Goal: Information Seeking & Learning: Learn about a topic

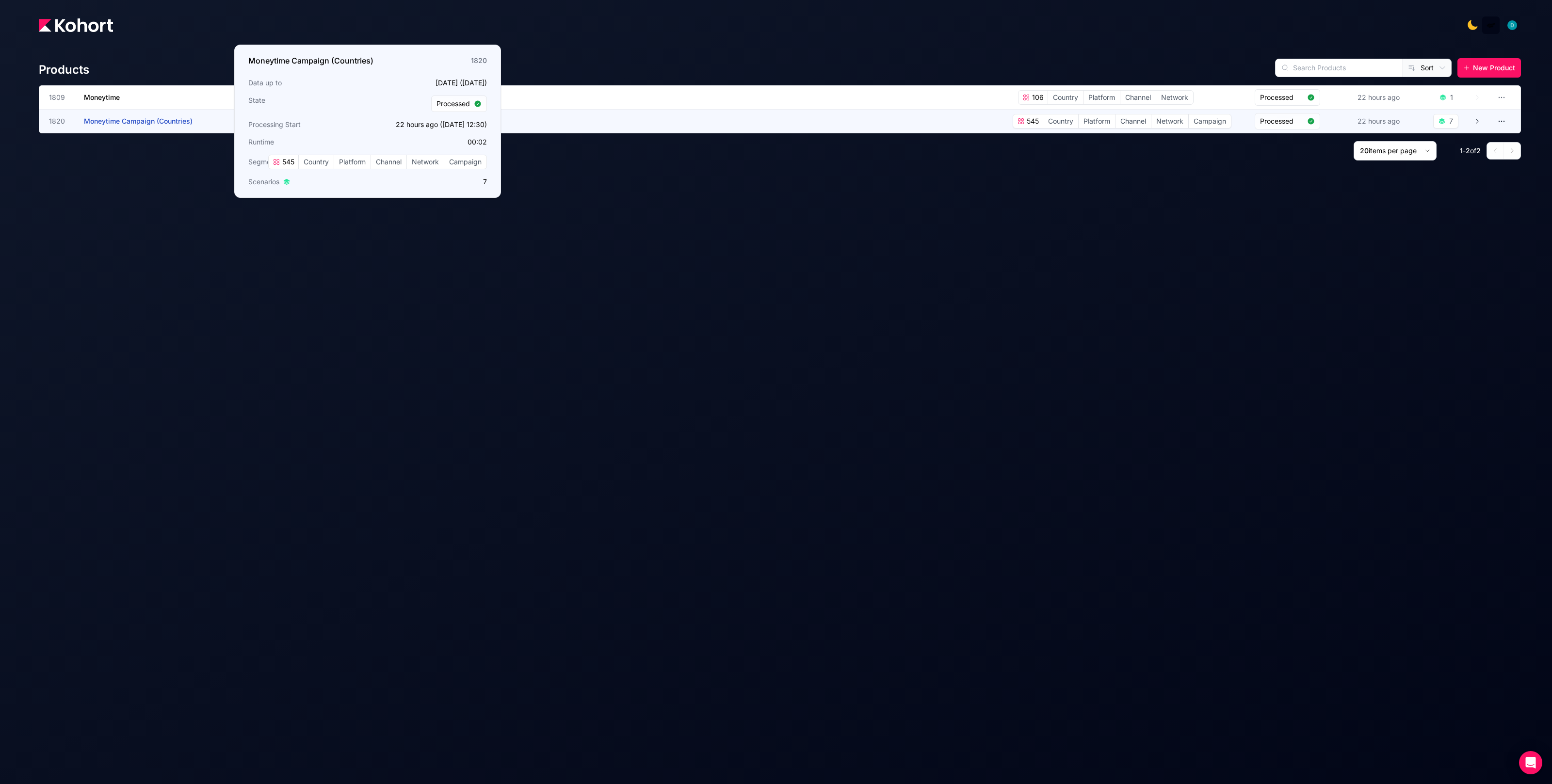
click at [143, 121] on span "Moneytime Campaign (Countries)" at bounding box center [138, 121] width 109 height 8
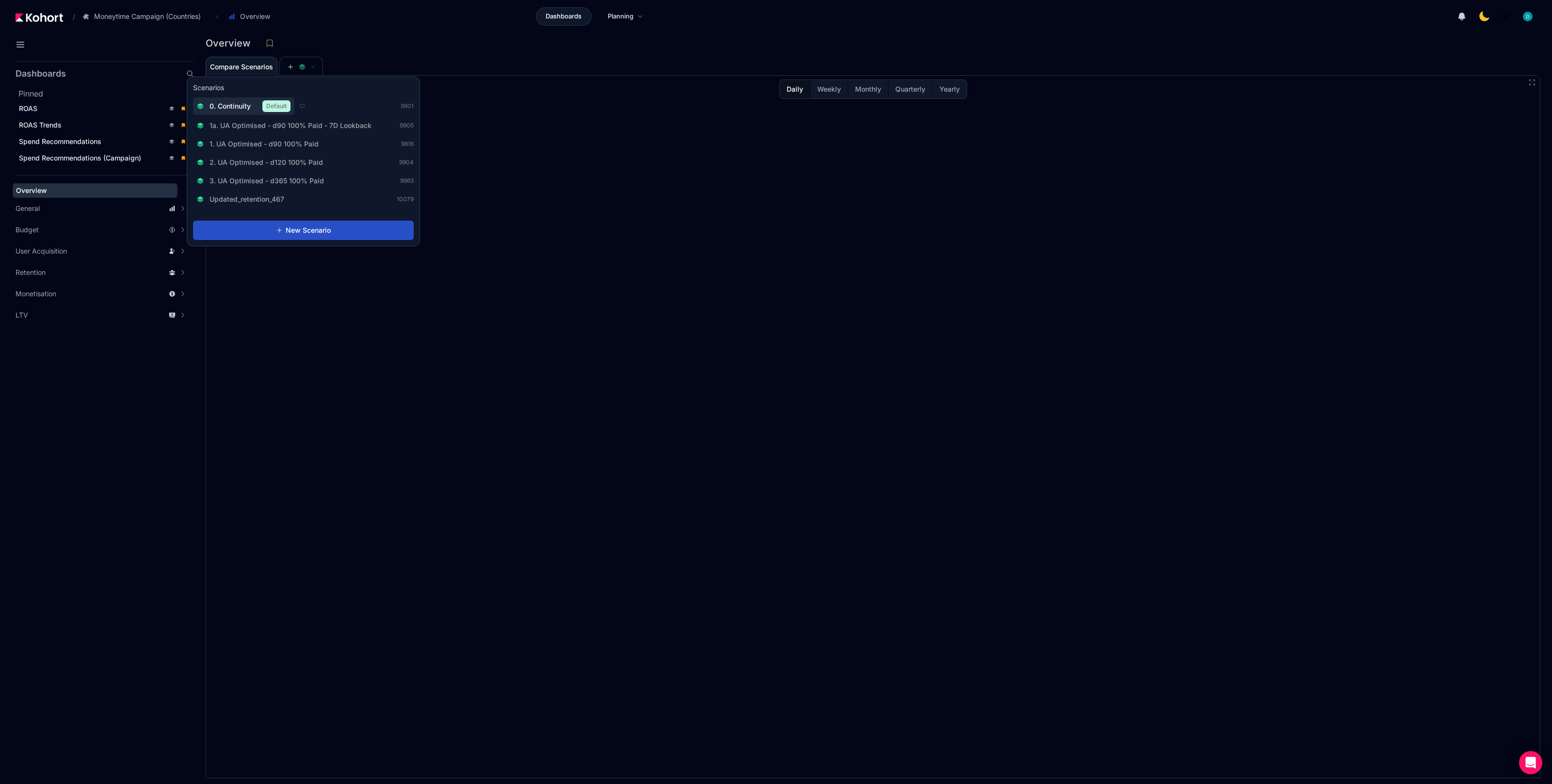
click at [238, 108] on span "0. Continuity" at bounding box center [230, 106] width 41 height 10
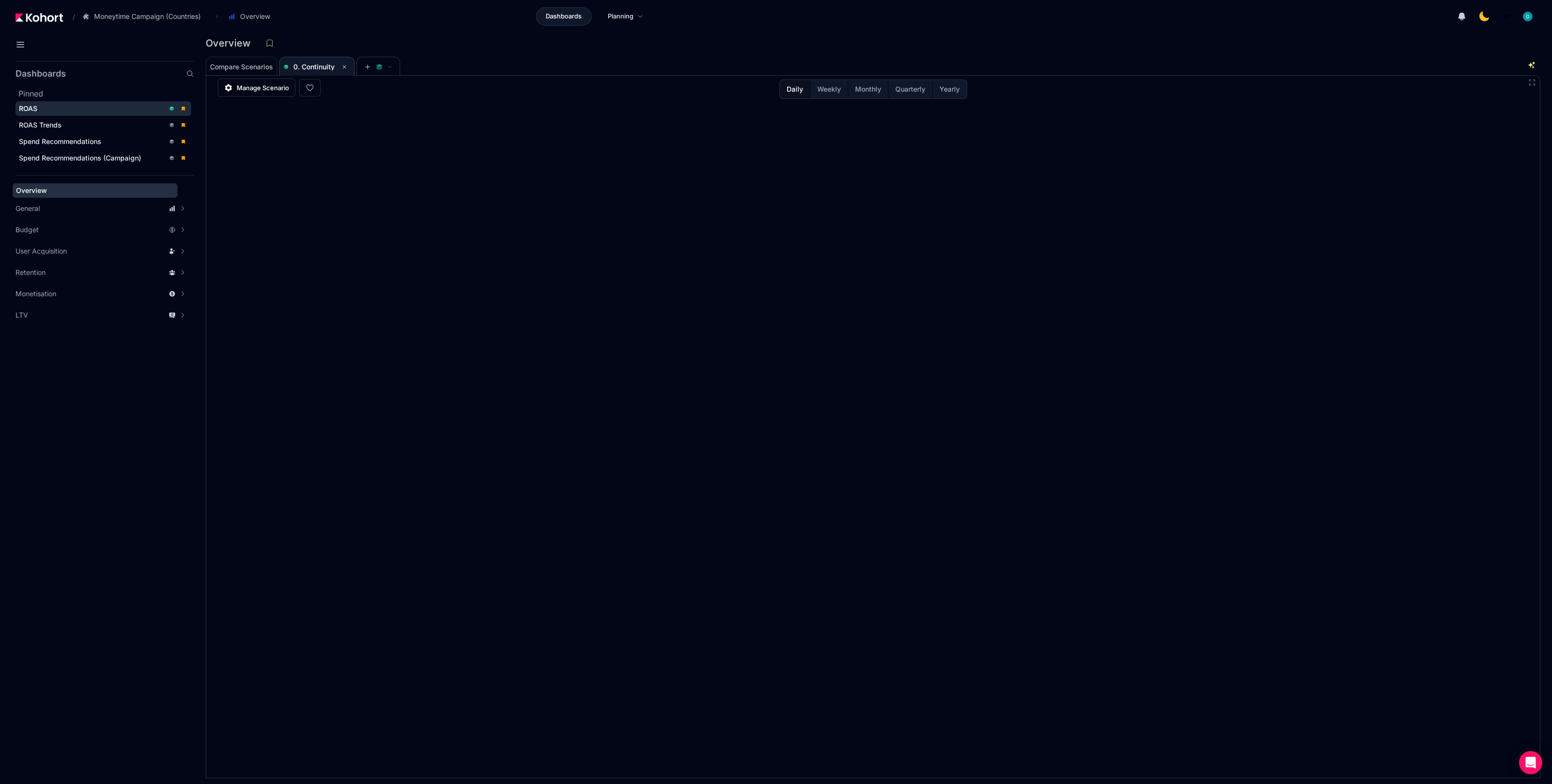
click at [36, 107] on span "ROAS" at bounding box center [28, 108] width 18 height 8
click at [323, 66] on span "0. Continuity" at bounding box center [314, 66] width 41 height 8
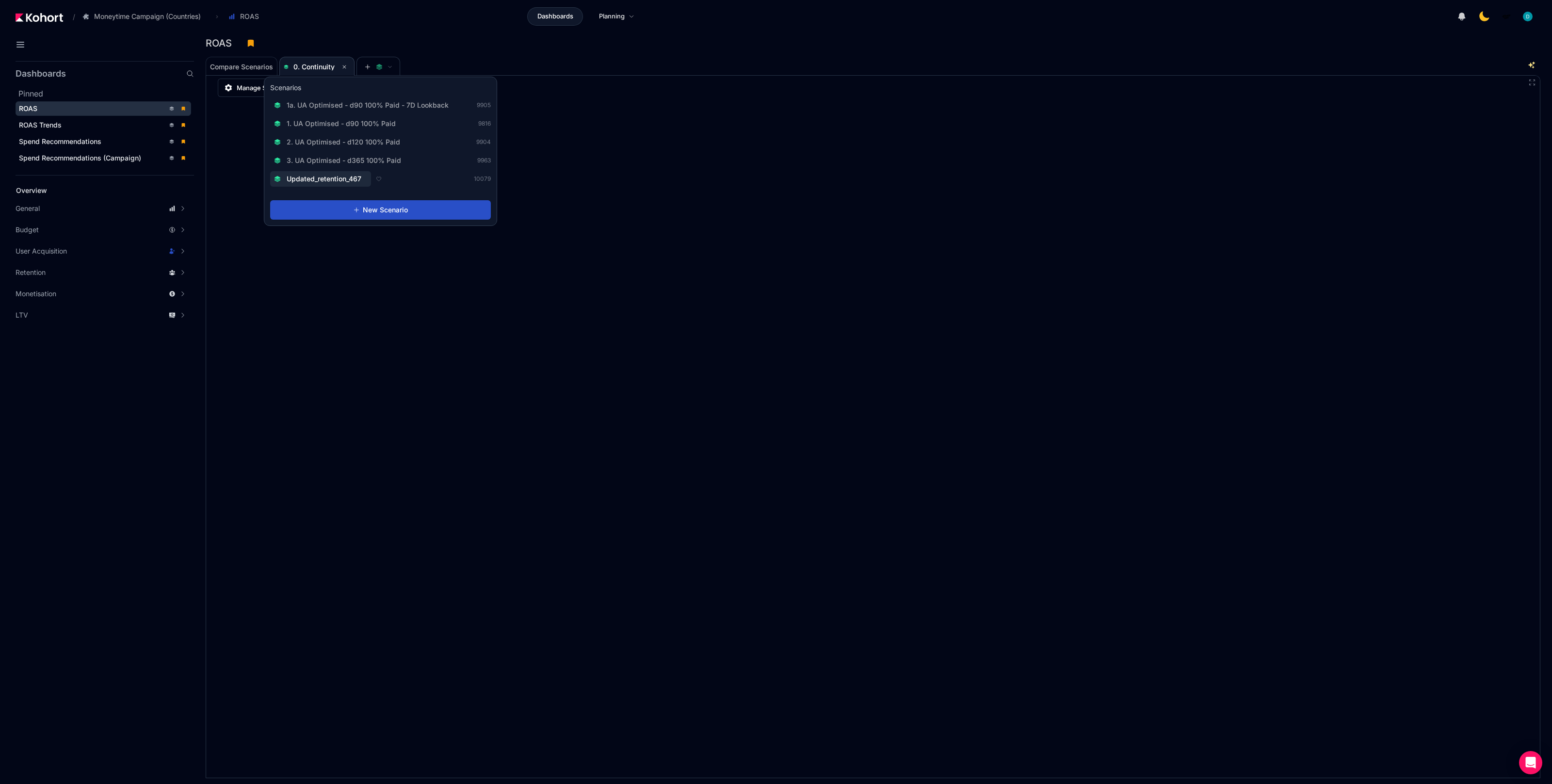
click at [359, 156] on span "3. UA Optimised - d365 100% Paid" at bounding box center [344, 161] width 115 height 10
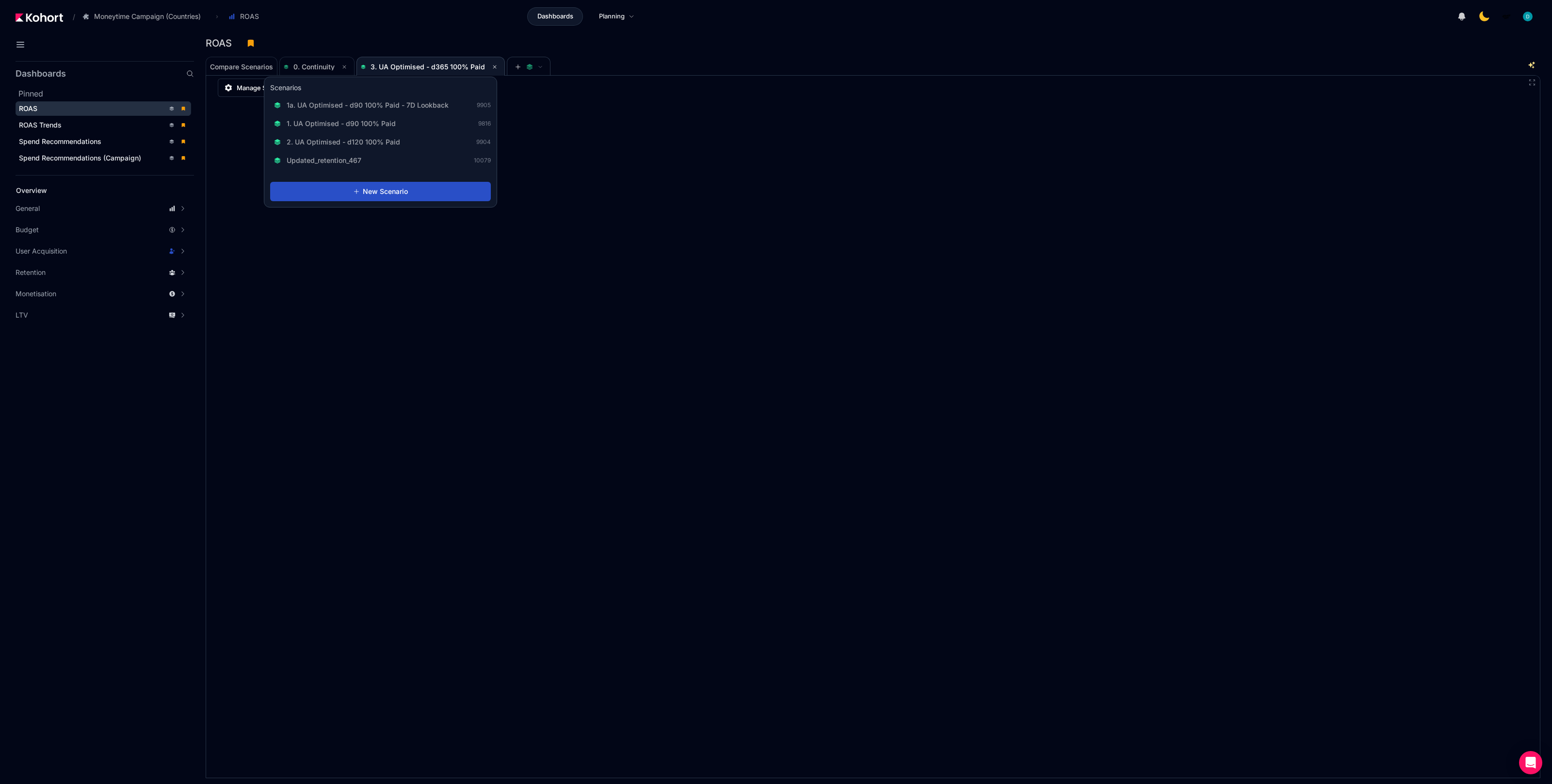
scroll to position [1, 0]
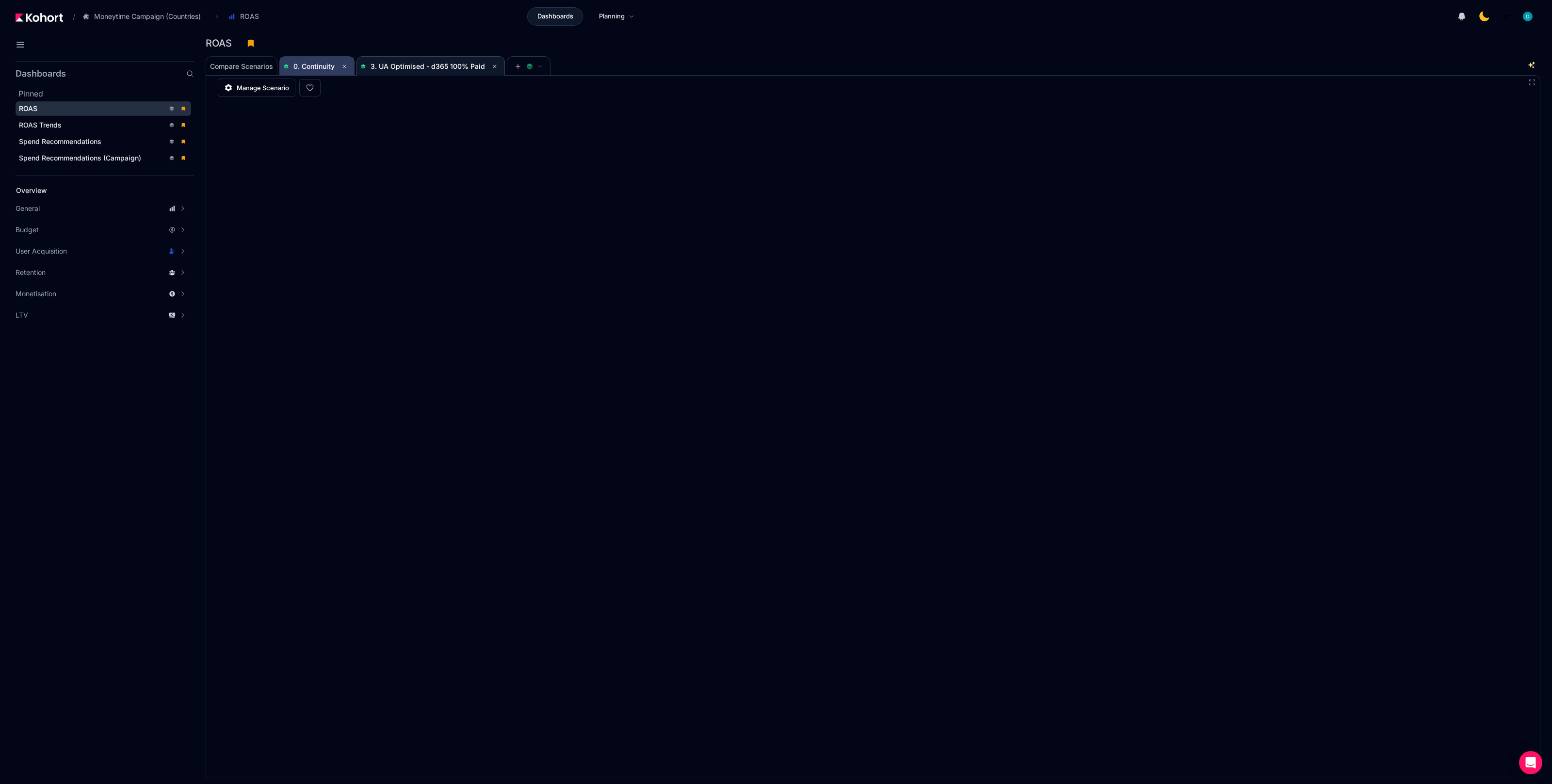
click at [312, 65] on span "0. Continuity" at bounding box center [314, 66] width 41 height 8
click at [416, 68] on span "3. UA Optimised - d365 100% Paid" at bounding box center [427, 66] width 115 height 8
click at [303, 64] on span "0. Continuity" at bounding box center [314, 66] width 41 height 8
click at [426, 68] on span "3. UA Optimised - d365 100% Paid" at bounding box center [427, 66] width 115 height 8
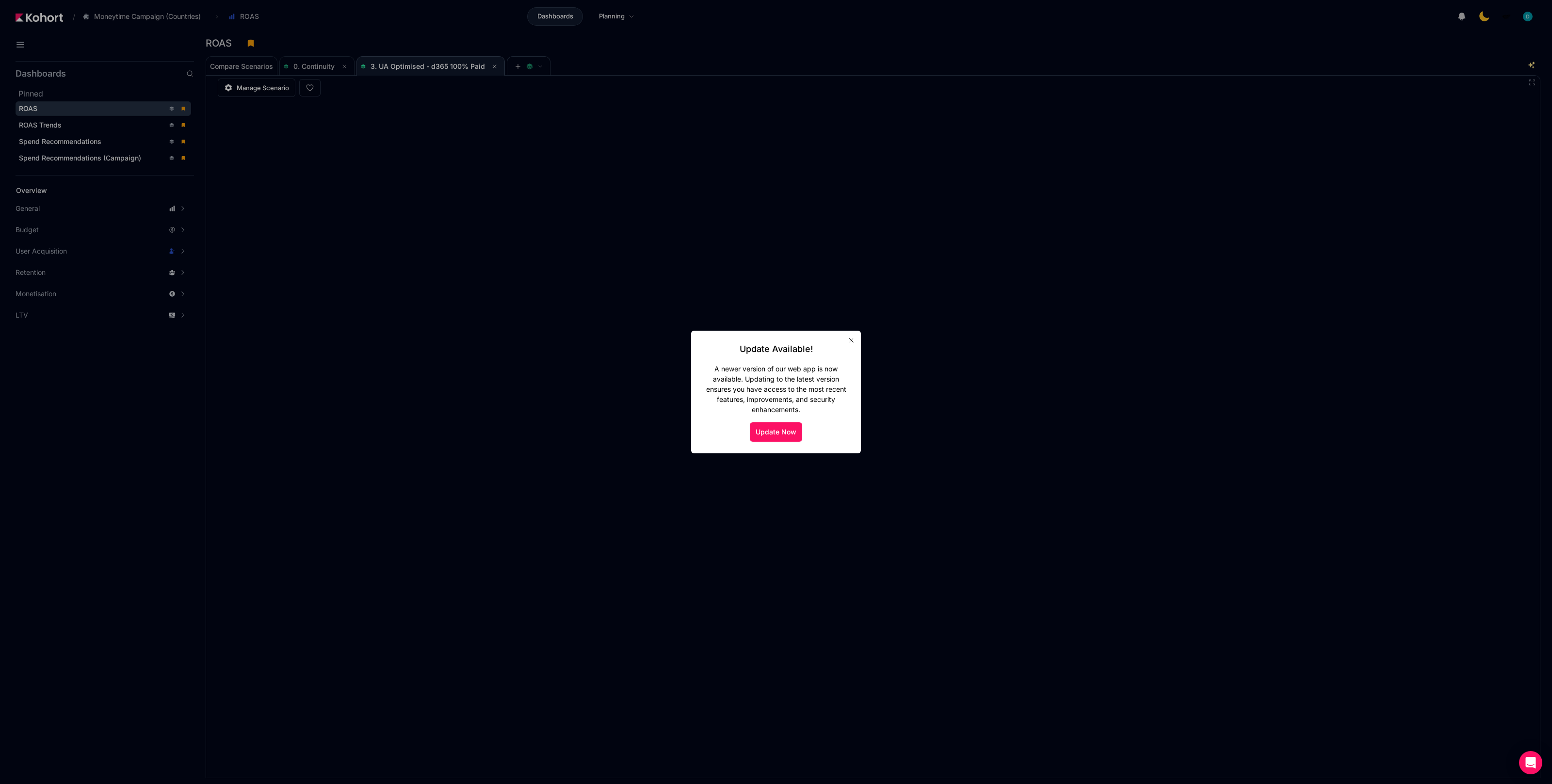
click at [853, 342] on icon "button" at bounding box center [851, 340] width 8 height 8
